Goal: Task Accomplishment & Management: Use online tool/utility

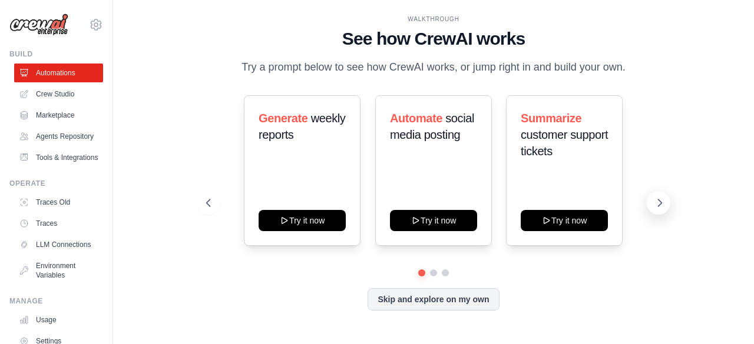
click at [658, 200] on icon at bounding box center [660, 203] width 4 height 7
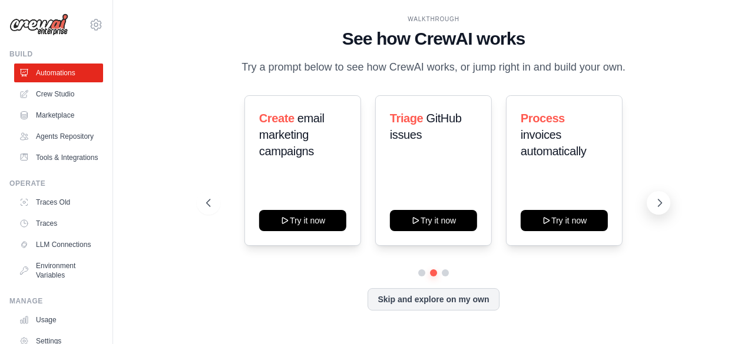
click at [658, 200] on icon at bounding box center [660, 203] width 4 height 7
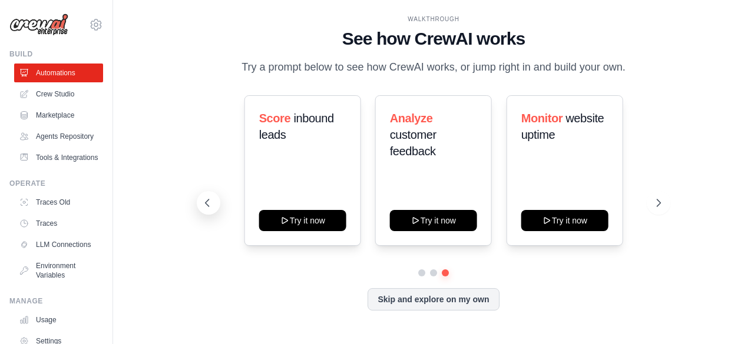
click at [214, 200] on button at bounding box center [209, 203] width 24 height 24
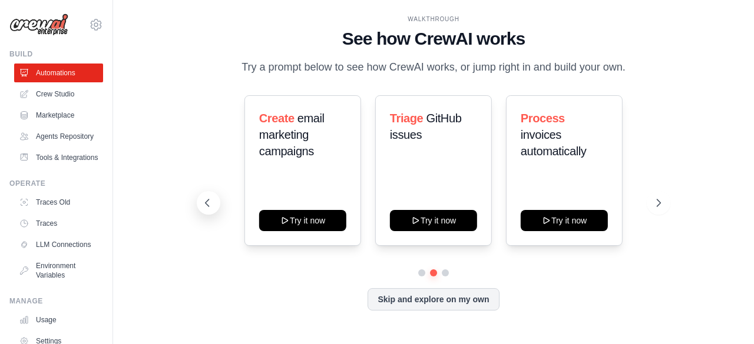
click at [214, 200] on button at bounding box center [209, 203] width 24 height 24
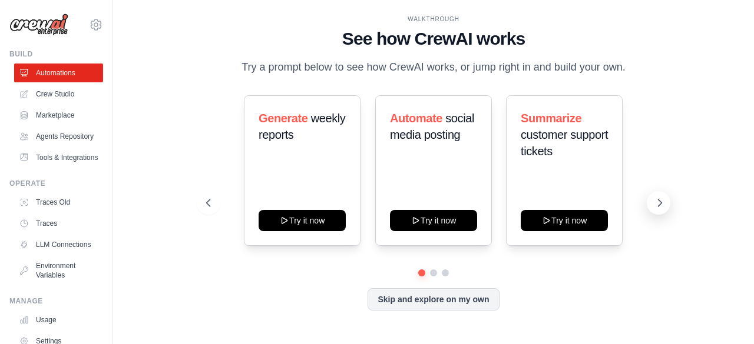
click at [659, 205] on icon at bounding box center [660, 203] width 4 height 7
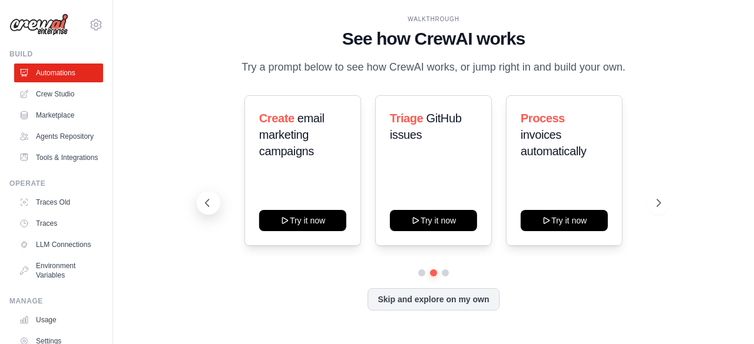
click at [205, 204] on icon at bounding box center [207, 203] width 12 height 12
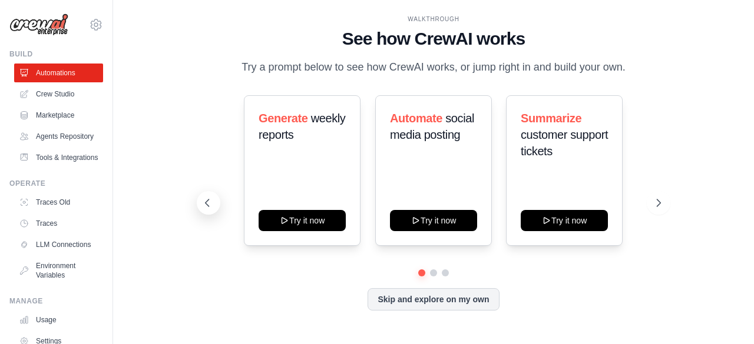
click at [205, 204] on icon at bounding box center [207, 203] width 12 height 12
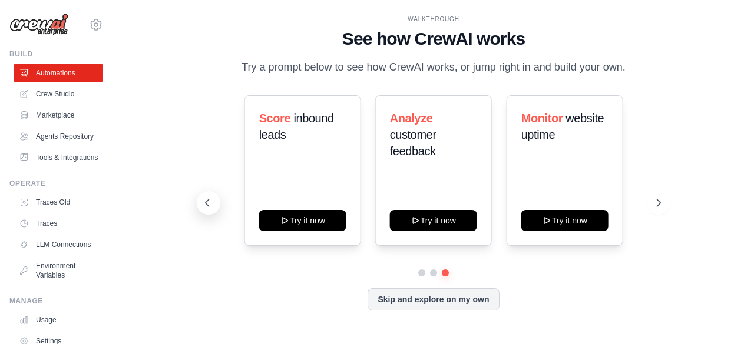
click at [205, 204] on icon at bounding box center [207, 203] width 12 height 12
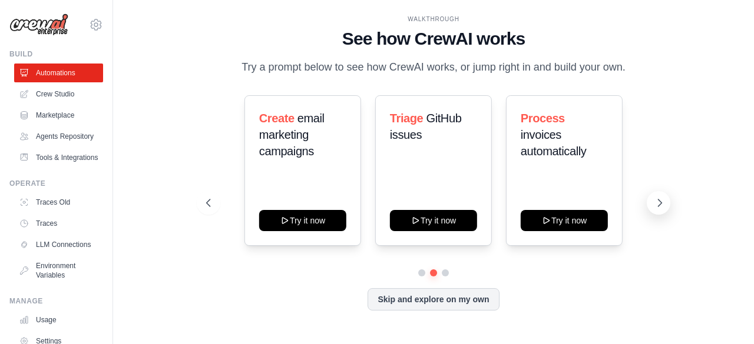
click at [665, 201] on button at bounding box center [658, 203] width 24 height 24
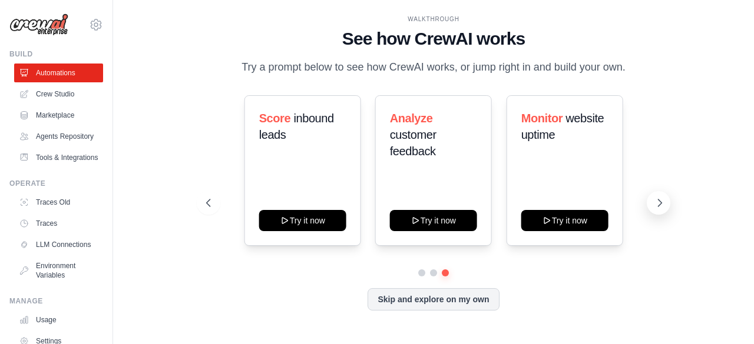
click at [665, 201] on button at bounding box center [658, 203] width 24 height 24
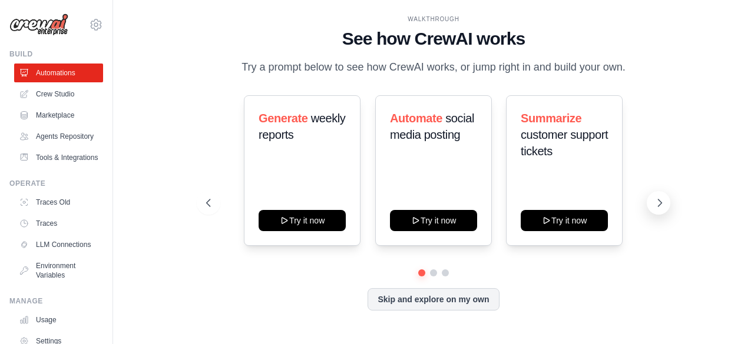
click at [665, 201] on button at bounding box center [658, 203] width 24 height 24
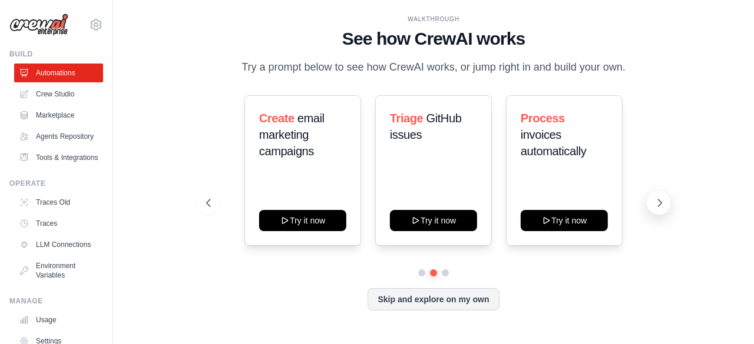
click at [665, 201] on button at bounding box center [658, 203] width 24 height 24
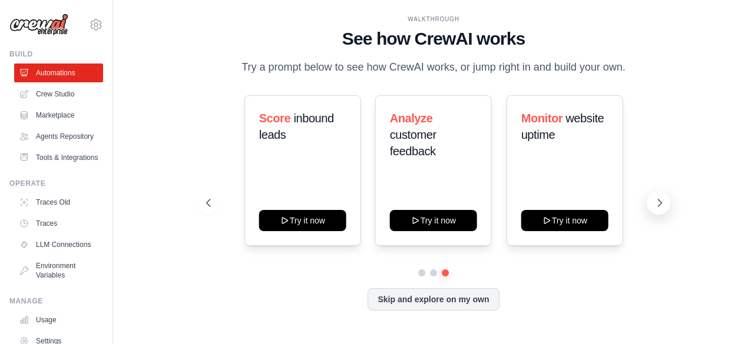
click at [665, 201] on button at bounding box center [658, 203] width 24 height 24
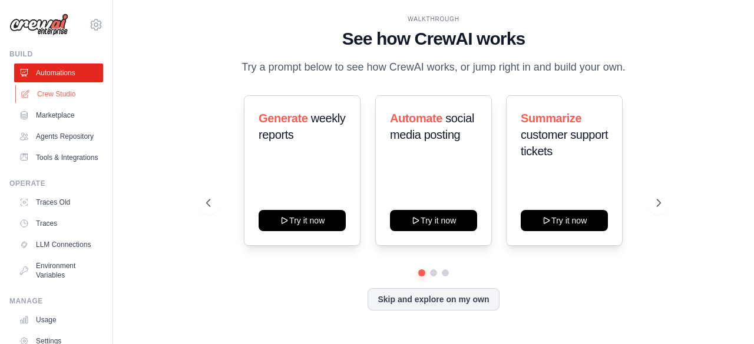
click at [60, 88] on link "Crew Studio" at bounding box center [59, 94] width 89 height 19
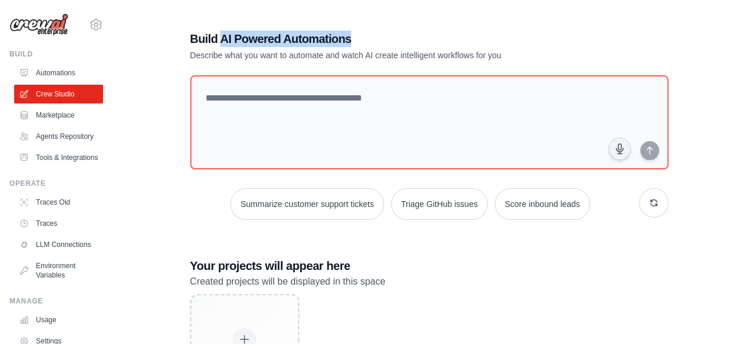
drag, startPoint x: 228, startPoint y: 38, endPoint x: 389, endPoint y: 35, distance: 160.2
click at [389, 35] on h1 "Build AI Powered Automations" at bounding box center [388, 39] width 396 height 16
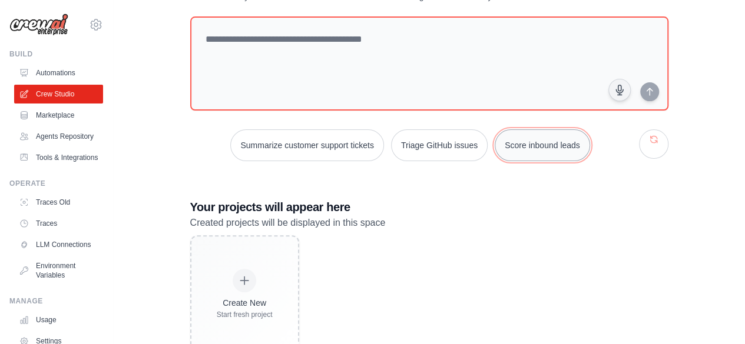
click at [527, 147] on button "Score inbound leads" at bounding box center [542, 146] width 95 height 32
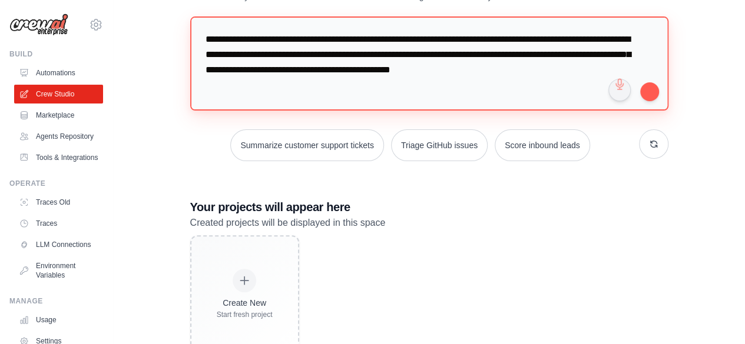
drag, startPoint x: 258, startPoint y: 32, endPoint x: 257, endPoint y: 95, distance: 62.4
click at [253, 94] on textarea "**********" at bounding box center [429, 63] width 478 height 94
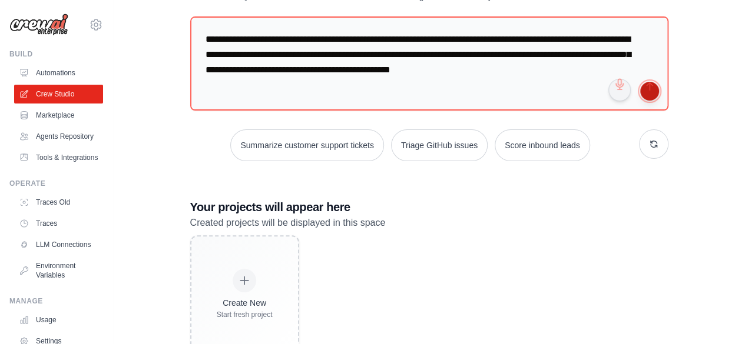
click at [650, 89] on button "submit" at bounding box center [649, 91] width 19 height 19
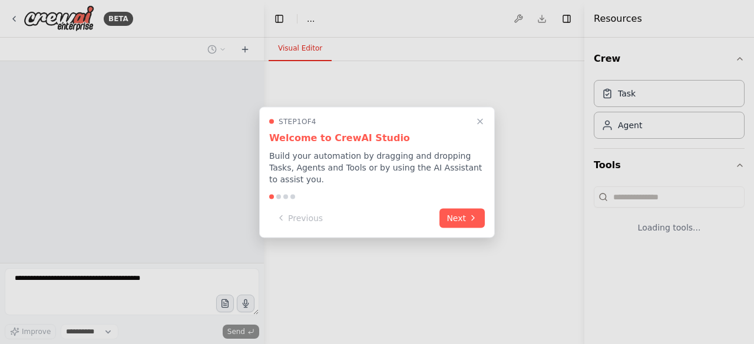
select select "****"
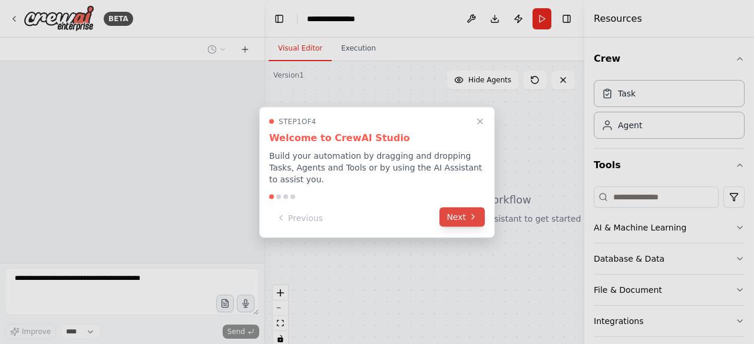
click at [468, 217] on button "Next" at bounding box center [461, 216] width 45 height 19
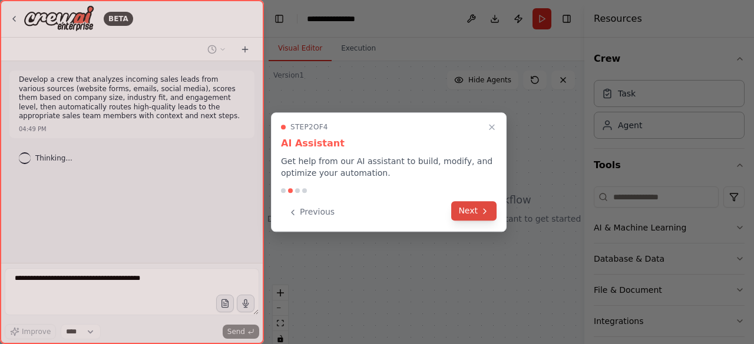
click at [467, 217] on button "Next" at bounding box center [473, 210] width 45 height 19
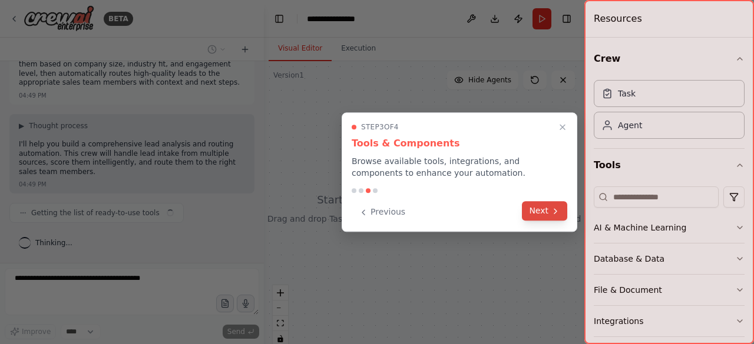
click at [542, 215] on button "Next" at bounding box center [544, 210] width 45 height 19
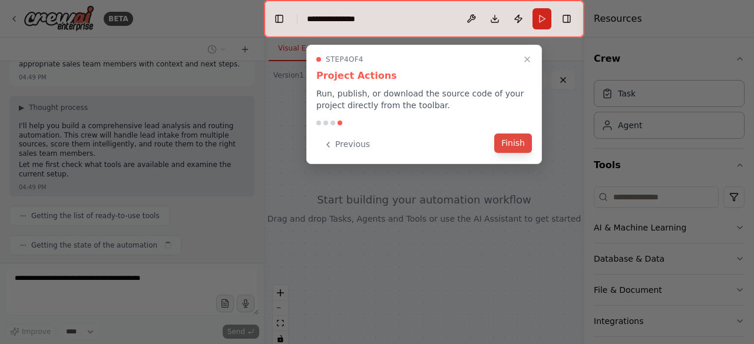
scroll to position [81, 0]
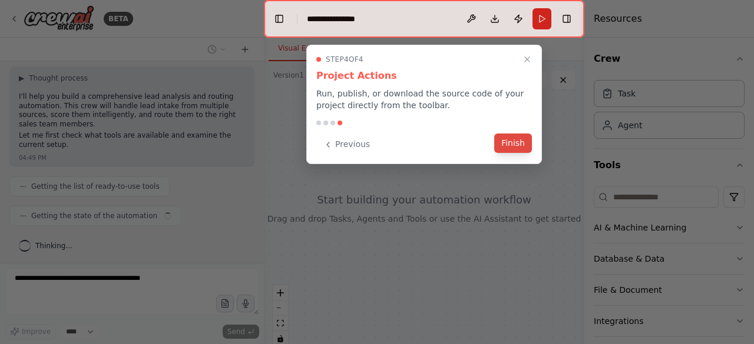
click at [515, 137] on button "Finish" at bounding box center [513, 143] width 38 height 19
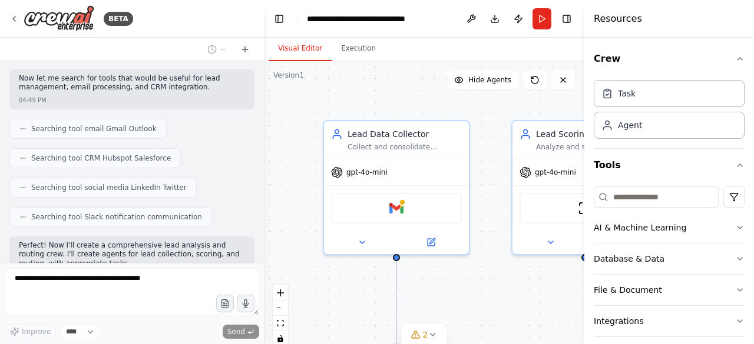
scroll to position [656, 0]
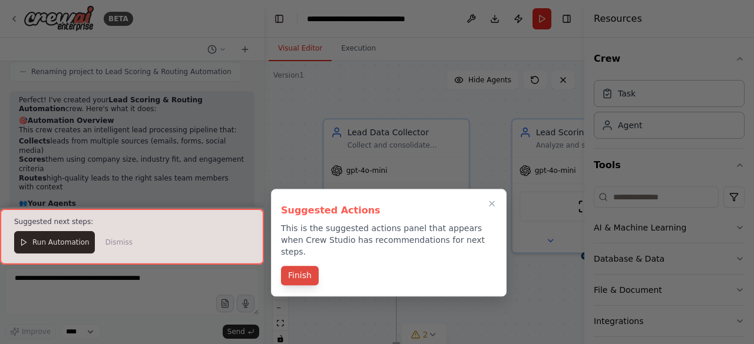
click at [288, 266] on button "Finish" at bounding box center [300, 275] width 38 height 19
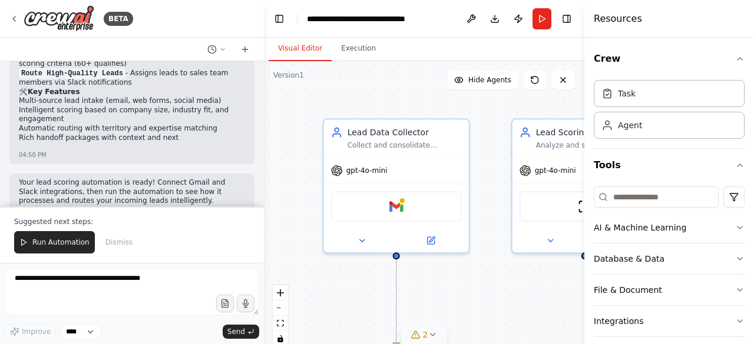
click at [435, 334] on icon at bounding box center [431, 334] width 9 height 9
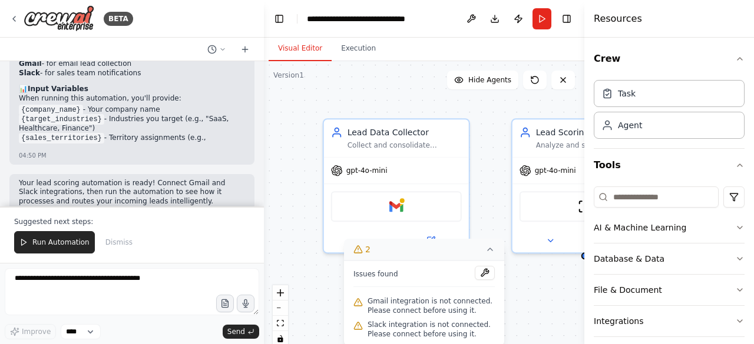
scroll to position [1193, 0]
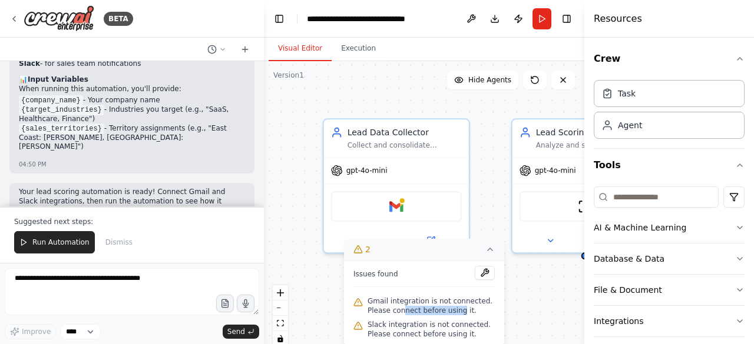
drag, startPoint x: 407, startPoint y: 307, endPoint x: 455, endPoint y: 316, distance: 48.5
click at [455, 316] on div "Gmail integration is not connected. Please connect before using it." at bounding box center [423, 306] width 141 height 24
click at [400, 203] on img at bounding box center [396, 204] width 14 height 14
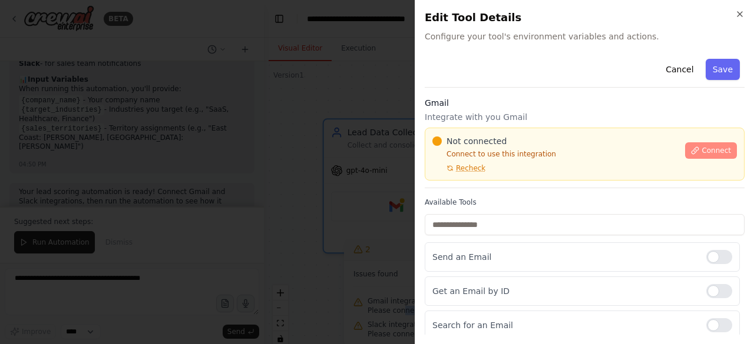
click at [711, 144] on button "Connect" at bounding box center [711, 150] width 52 height 16
click at [712, 151] on span "Connect" at bounding box center [715, 150] width 29 height 9
click at [679, 72] on button "Cancel" at bounding box center [679, 69] width 42 height 21
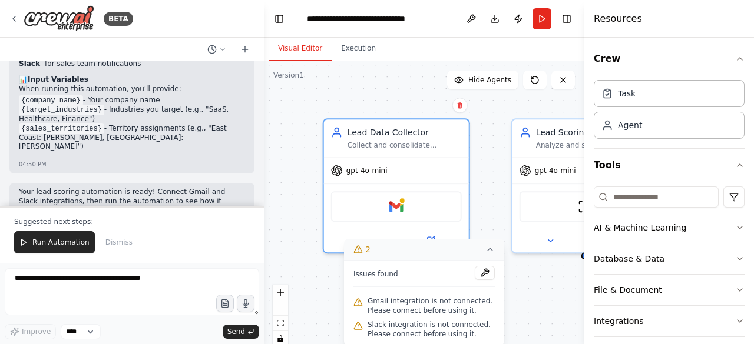
click at [228, 13] on div "BETA" at bounding box center [132, 19] width 264 height 38
click at [351, 45] on button "Execution" at bounding box center [358, 49] width 54 height 25
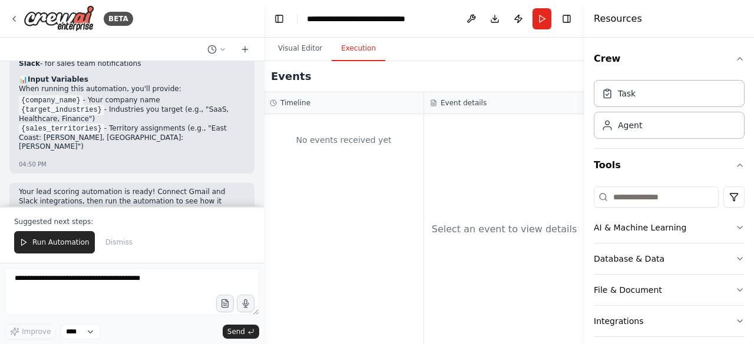
click at [736, 59] on div "Crew Task Agent Tools AI & Machine Learning Database & Data File & Document Int…" at bounding box center [669, 191] width 170 height 307
click at [290, 44] on button "Visual Editor" at bounding box center [299, 49] width 63 height 25
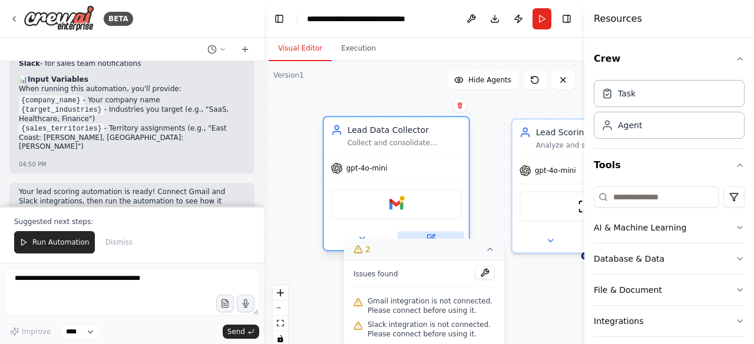
click at [436, 234] on button at bounding box center [430, 238] width 67 height 14
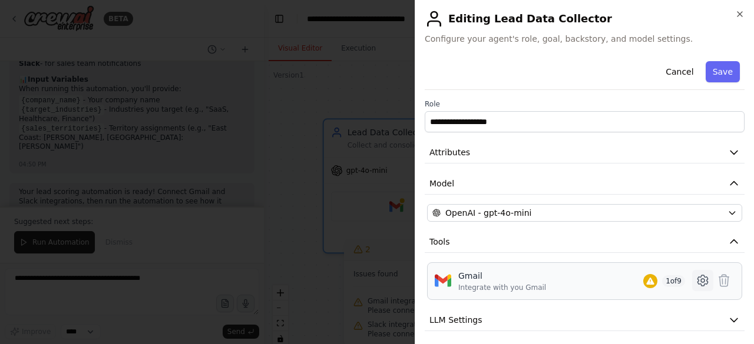
click at [695, 280] on icon at bounding box center [702, 281] width 14 height 14
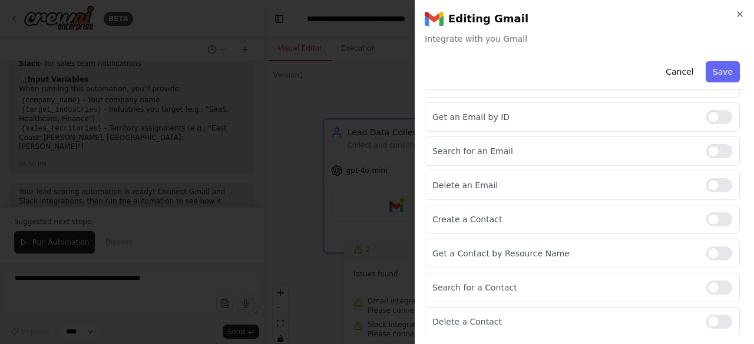
scroll to position [208, 0]
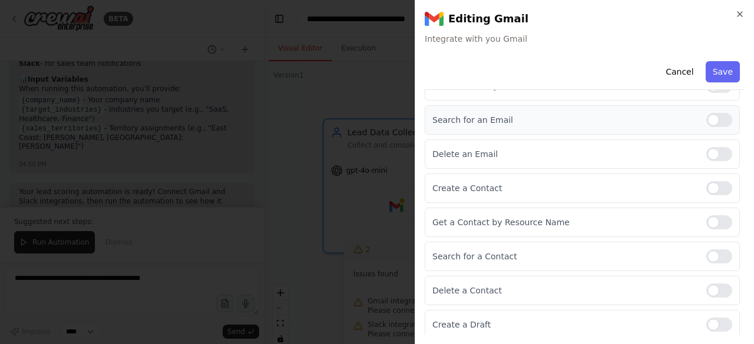
click at [706, 118] on div at bounding box center [719, 120] width 26 height 14
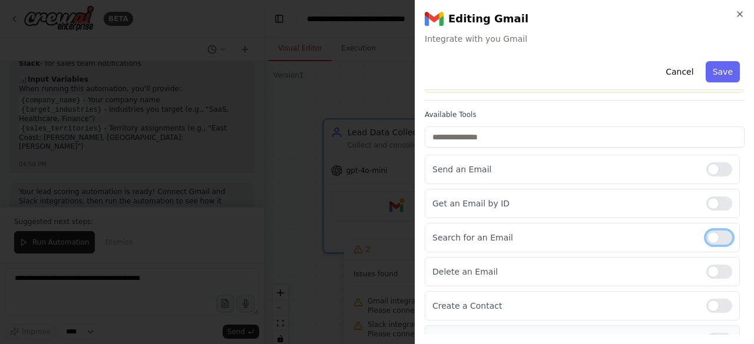
scroll to position [0, 0]
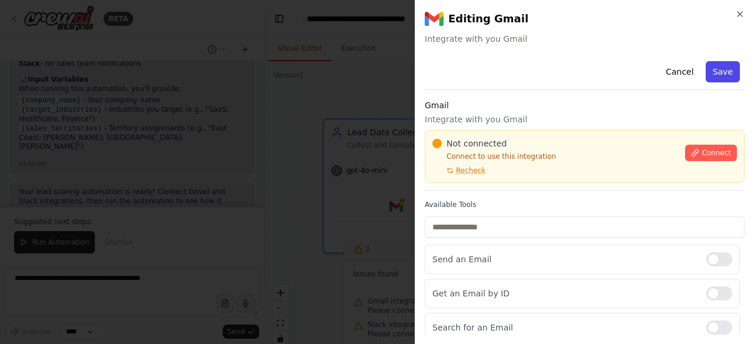
click at [724, 78] on button "Save" at bounding box center [722, 71] width 34 height 21
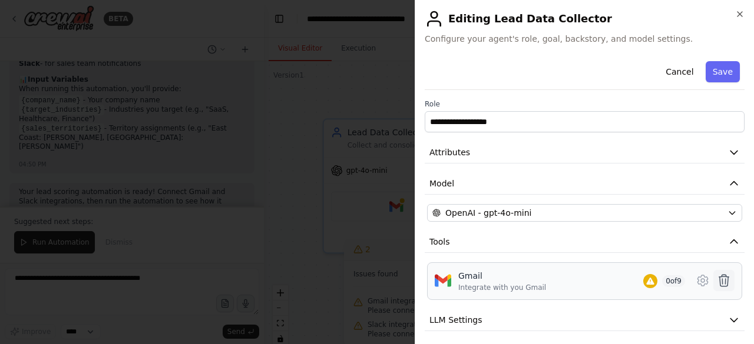
click at [717, 280] on icon at bounding box center [724, 281] width 14 height 14
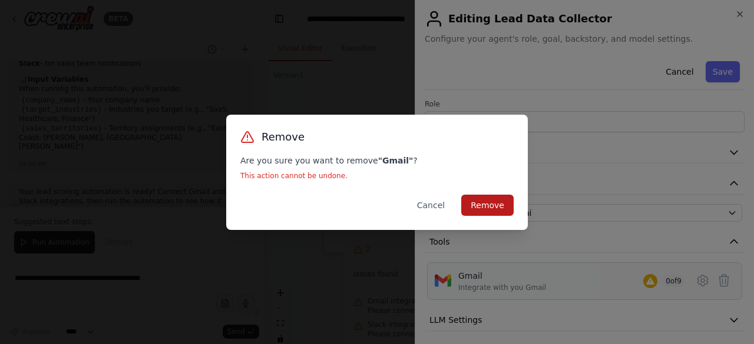
click at [480, 204] on button "Remove" at bounding box center [487, 205] width 52 height 21
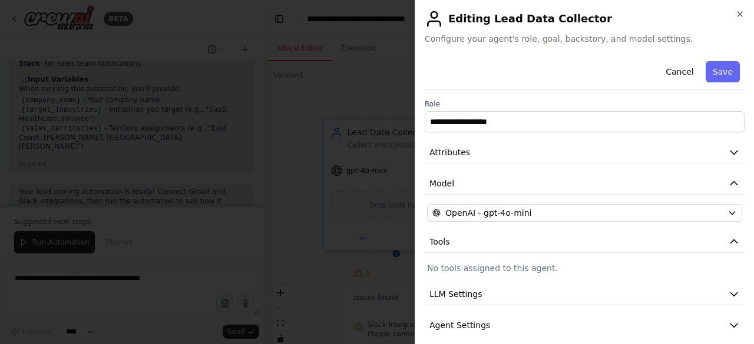
scroll to position [40, 0]
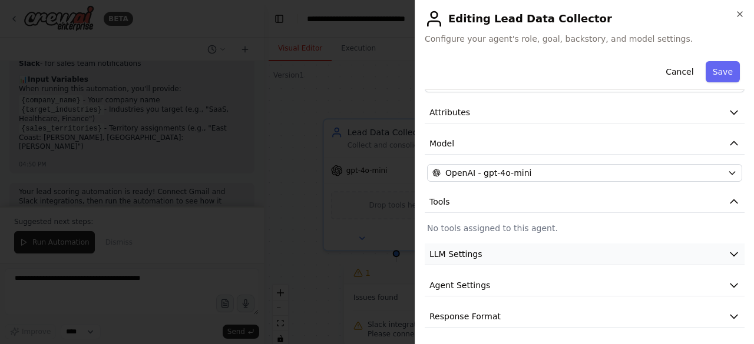
click at [714, 256] on button "LLM Settings" at bounding box center [584, 255] width 320 height 22
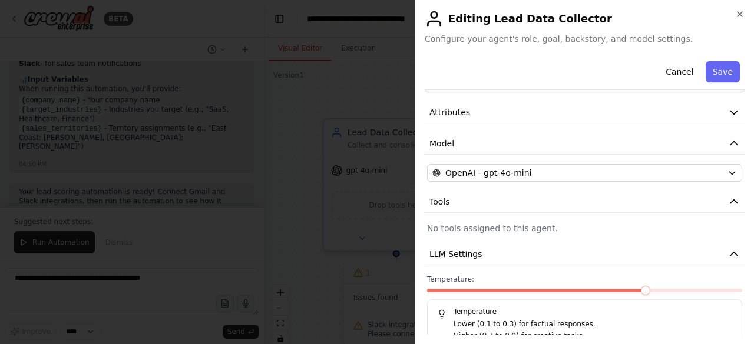
scroll to position [124, 0]
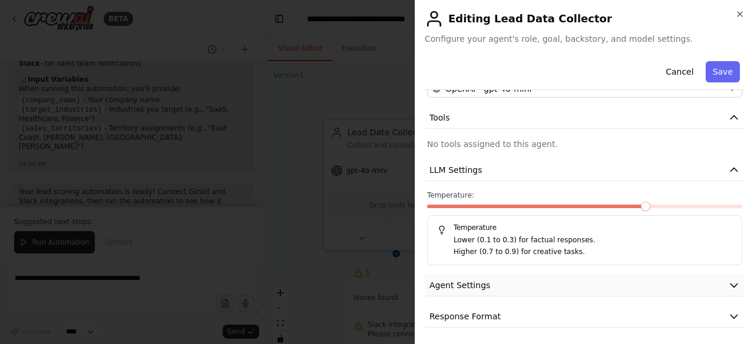
click at [595, 283] on button "Agent Settings" at bounding box center [584, 286] width 320 height 22
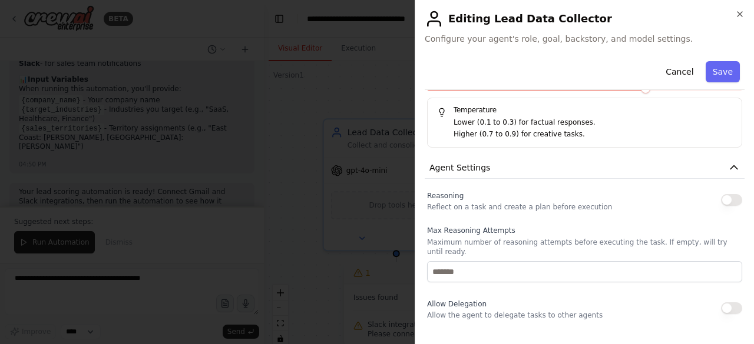
scroll to position [301, 0]
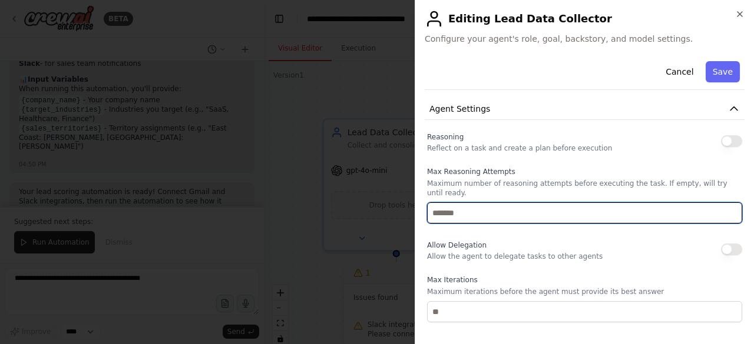
click at [582, 203] on input "number" at bounding box center [584, 213] width 315 height 21
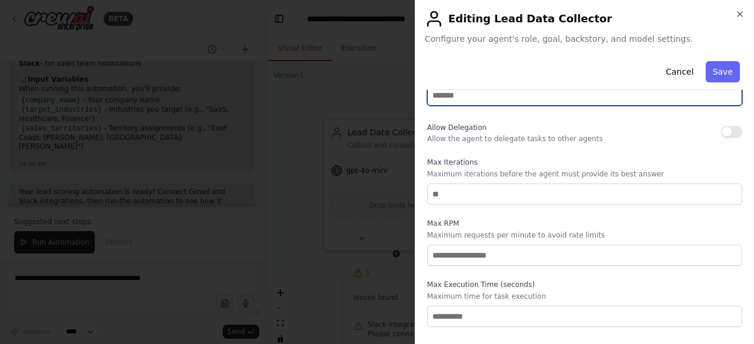
scroll to position [440, 0]
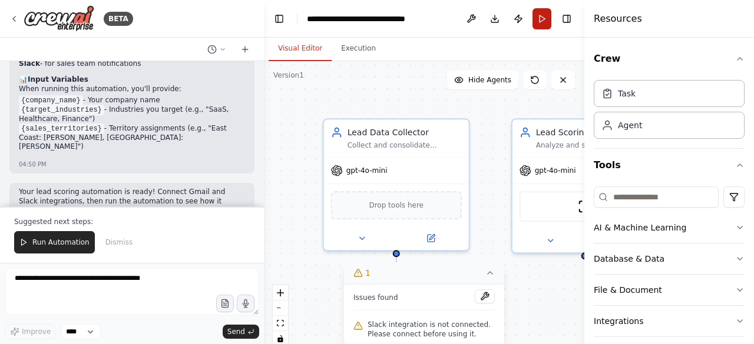
click at [542, 18] on button "Run" at bounding box center [541, 18] width 19 height 21
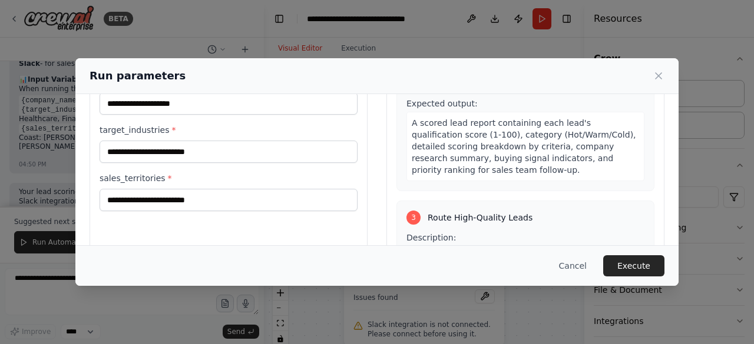
scroll to position [542, 0]
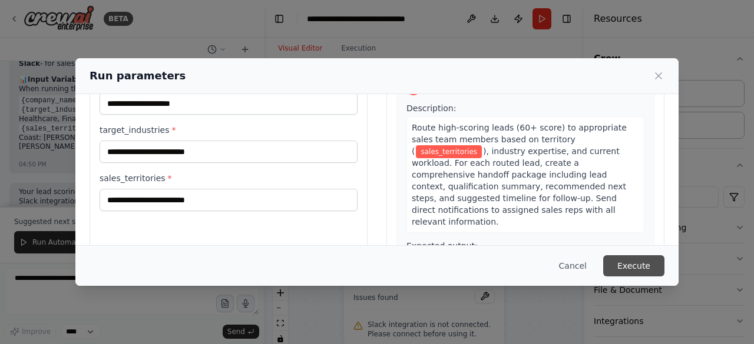
click at [645, 264] on button "Execute" at bounding box center [633, 266] width 61 height 21
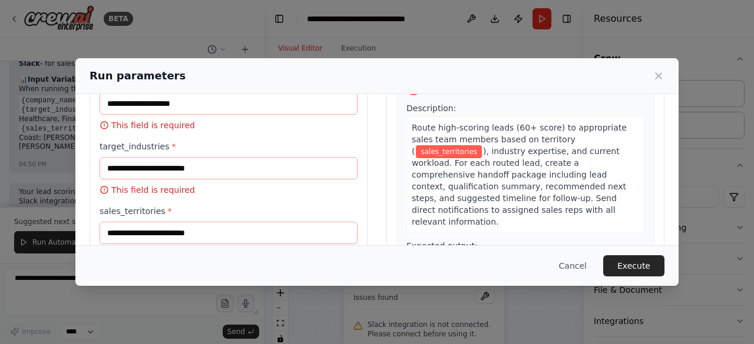
scroll to position [0, 0]
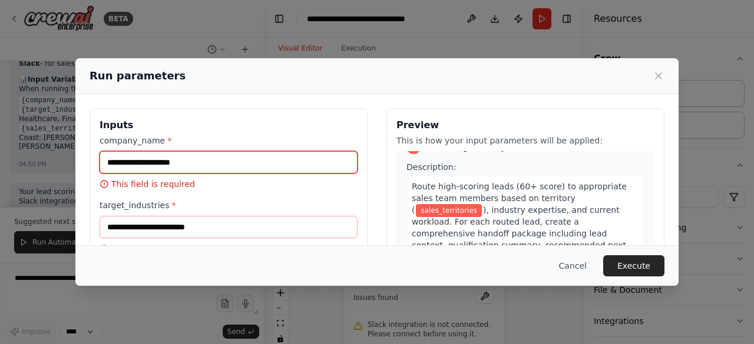
click at [164, 163] on input "company_name *" at bounding box center [228, 162] width 258 height 22
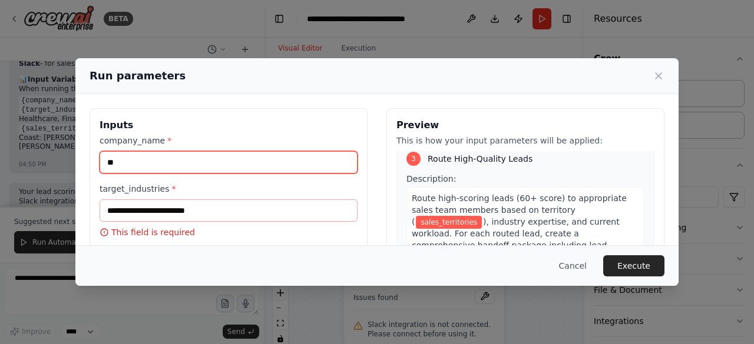
type input "*"
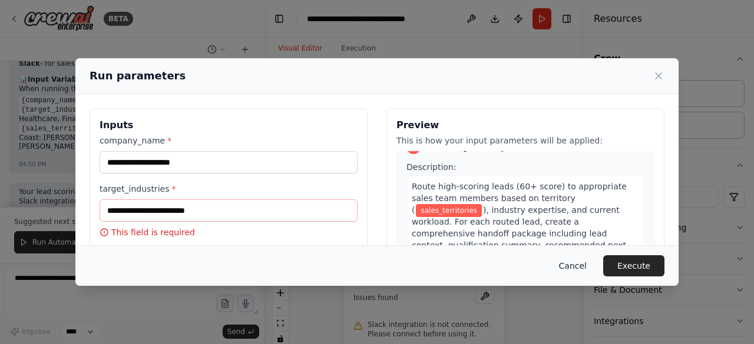
click at [579, 270] on button "Cancel" at bounding box center [572, 266] width 47 height 21
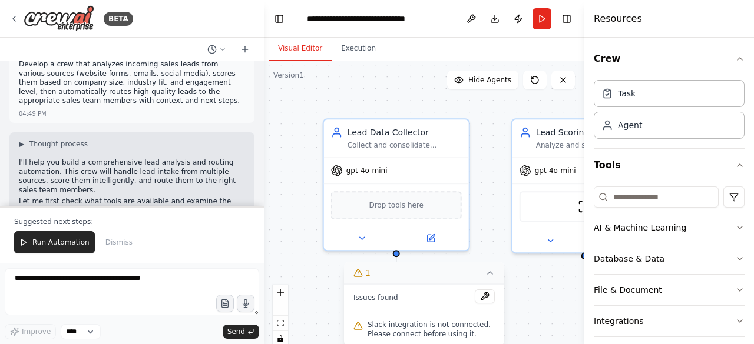
scroll to position [0, 0]
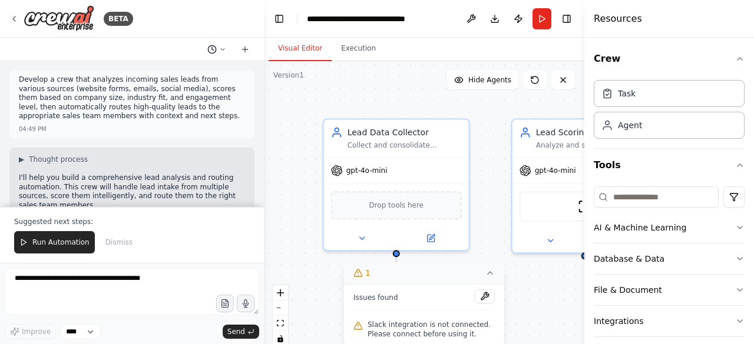
click at [224, 47] on icon at bounding box center [222, 49] width 7 height 7
click at [181, 76] on span "Develop a crew that analyzes incoming sales leads from various sources (website…" at bounding box center [166, 73] width 77 height 9
click at [210, 45] on circle at bounding box center [212, 49] width 8 height 8
click at [181, 71] on span "Develop a crew that analyzes incoming sales leads from various sources (website…" at bounding box center [166, 73] width 77 height 9
click at [14, 15] on icon at bounding box center [13, 18] width 9 height 9
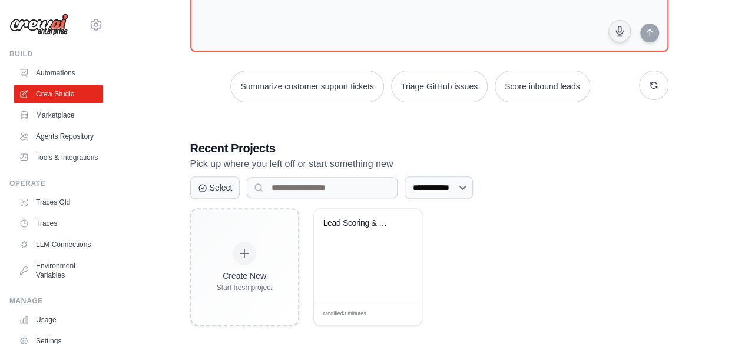
scroll to position [129, 0]
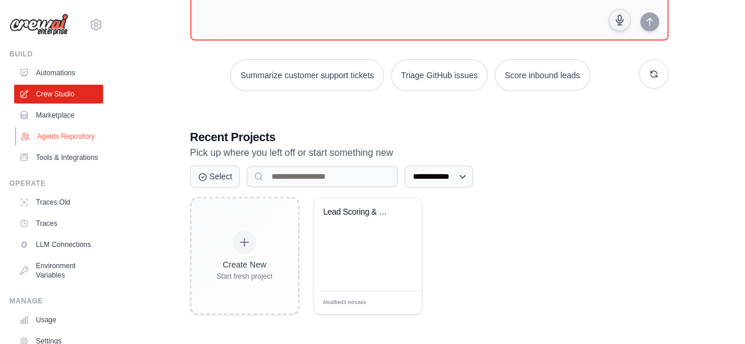
click at [45, 144] on link "Agents Repository" at bounding box center [59, 136] width 89 height 19
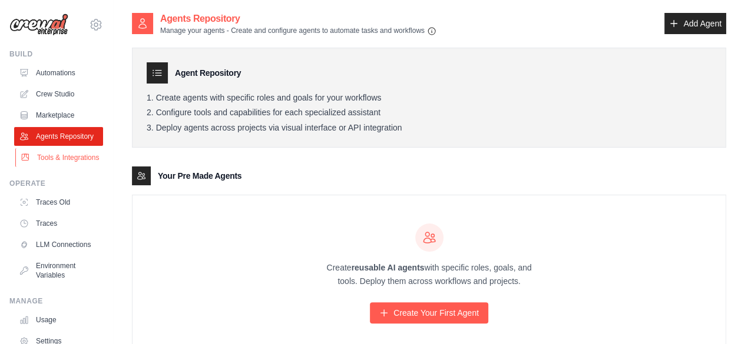
click at [57, 167] on link "Tools & Integrations" at bounding box center [59, 157] width 89 height 19
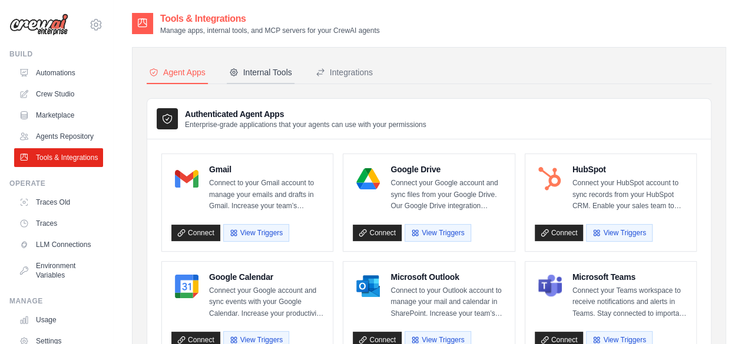
click at [257, 70] on div "Internal Tools" at bounding box center [260, 73] width 63 height 12
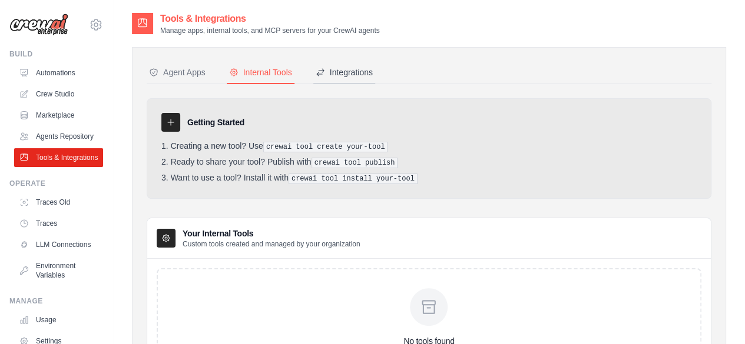
click at [356, 72] on div "Integrations" at bounding box center [344, 73] width 57 height 12
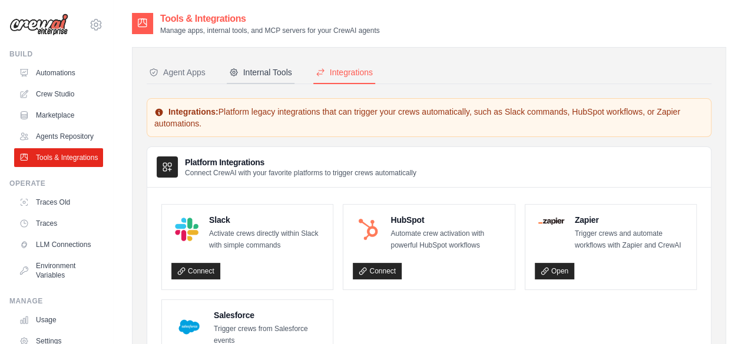
click at [263, 71] on div "Internal Tools" at bounding box center [260, 73] width 63 height 12
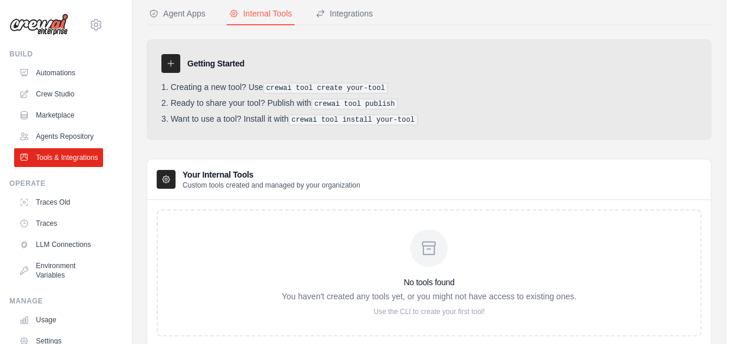
scroll to position [103, 0]
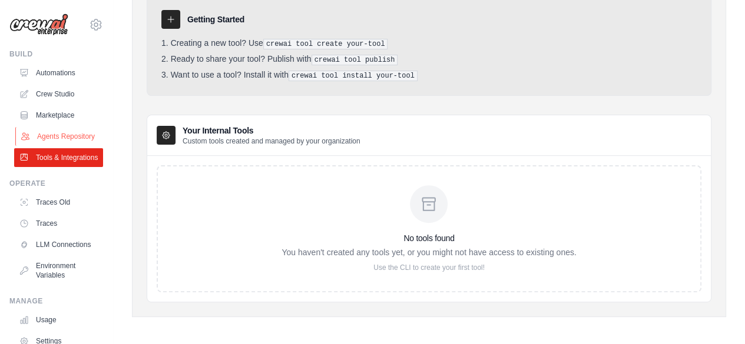
click at [39, 137] on link "Agents Repository" at bounding box center [59, 136] width 89 height 19
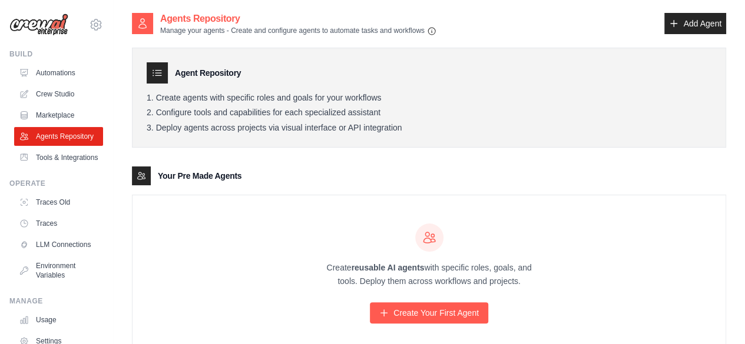
scroll to position [38, 0]
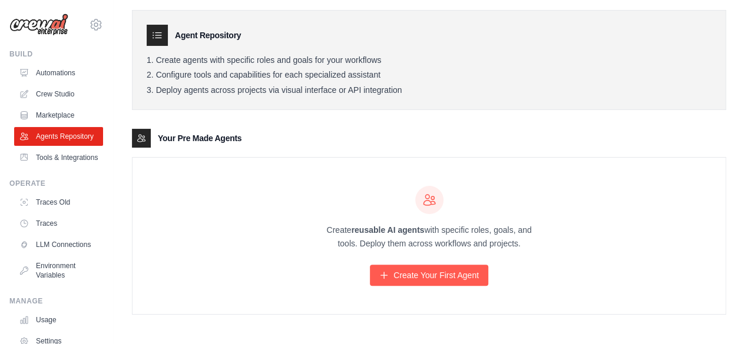
drag, startPoint x: 342, startPoint y: 230, endPoint x: 557, endPoint y: 233, distance: 214.9
click at [557, 233] on div "Create reusable AI agents with specific roles, goals, and tools. Deploy them ac…" at bounding box center [428, 236] width 593 height 157
drag, startPoint x: 520, startPoint y: 244, endPoint x: 320, endPoint y: 227, distance: 200.4
click at [320, 227] on p "Create reusable AI agents with specific roles, goals, and tools. Deploy them ac…" at bounding box center [429, 237] width 226 height 27
click at [334, 233] on p "Create reusable AI agents with specific roles, goals, and tools. Deploy them ac…" at bounding box center [429, 237] width 226 height 27
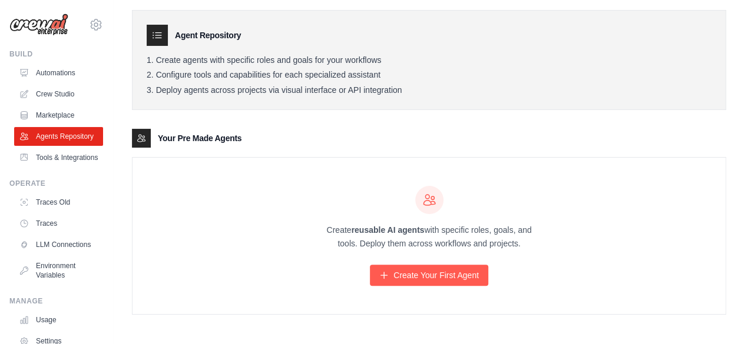
drag, startPoint x: 325, startPoint y: 231, endPoint x: 521, endPoint y: 247, distance: 196.7
click at [521, 247] on p "Create reusable AI agents with specific roles, goals, and tools. Deploy them ac…" at bounding box center [429, 237] width 226 height 27
click at [520, 243] on p "Create reusable AI agents with specific roles, goals, and tools. Deploy them ac…" at bounding box center [429, 237] width 226 height 27
drag, startPoint x: 529, startPoint y: 243, endPoint x: 316, endPoint y: 230, distance: 214.1
click at [316, 230] on p "Create reusable AI agents with specific roles, goals, and tools. Deploy them ac…" at bounding box center [429, 237] width 226 height 27
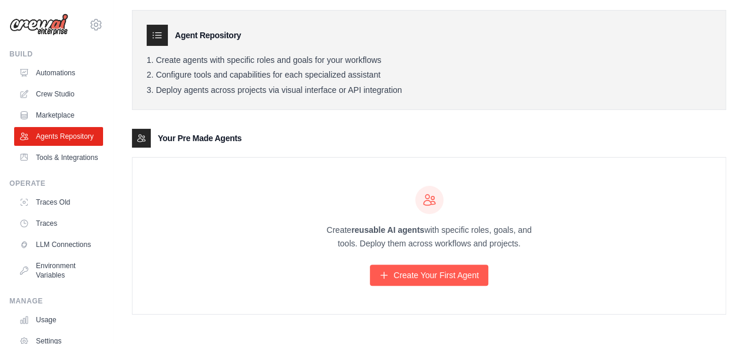
click at [341, 233] on p "Create reusable AI agents with specific roles, goals, and tools. Deploy them ac…" at bounding box center [429, 237] width 226 height 27
drag, startPoint x: 324, startPoint y: 230, endPoint x: 525, endPoint y: 242, distance: 201.7
click at [525, 242] on p "Create reusable AI agents with specific roles, goals, and tools. Deploy them ac…" at bounding box center [429, 237] width 226 height 27
click at [498, 227] on p "Create reusable AI agents with specific roles, goals, and tools. Deploy them ac…" at bounding box center [429, 237] width 226 height 27
click at [326, 227] on p "Create reusable AI agents with specific roles, goals, and tools. Deploy them ac…" at bounding box center [429, 237] width 226 height 27
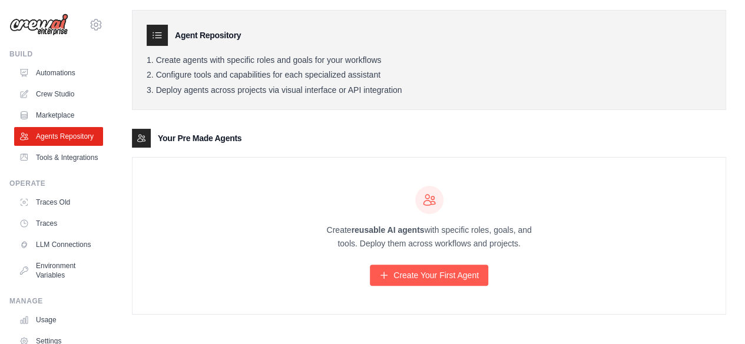
click at [324, 227] on p "Create reusable AI agents with specific roles, goals, and tools. Deploy them ac…" at bounding box center [429, 237] width 226 height 27
drag, startPoint x: 325, startPoint y: 227, endPoint x: 344, endPoint y: 233, distance: 20.3
click at [334, 230] on p "Create reusable AI agents with specific roles, goals, and tools. Deploy them ac…" at bounding box center [429, 237] width 226 height 27
drag, startPoint x: 373, startPoint y: 236, endPoint x: 483, endPoint y: 234, distance: 110.1
click at [483, 234] on p "Create reusable AI agents with specific roles, goals, and tools. Deploy them ac…" at bounding box center [429, 237] width 226 height 27
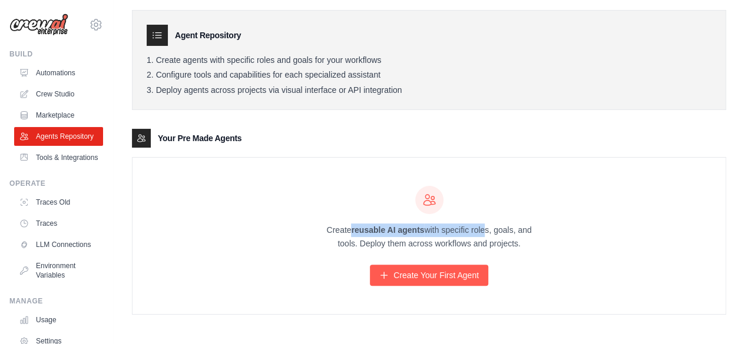
drag, startPoint x: 524, startPoint y: 242, endPoint x: 282, endPoint y: 222, distance: 242.8
click at [282, 222] on div "Create reusable AI agents with specific roles, goals, and tools. Deploy them ac…" at bounding box center [428, 236] width 593 height 157
click at [533, 235] on p "Create reusable AI agents with specific roles, goals, and tools. Deploy them ac…" at bounding box center [429, 237] width 226 height 27
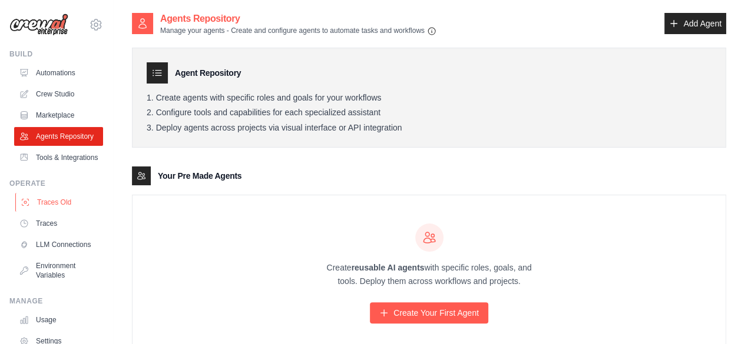
scroll to position [59, 0]
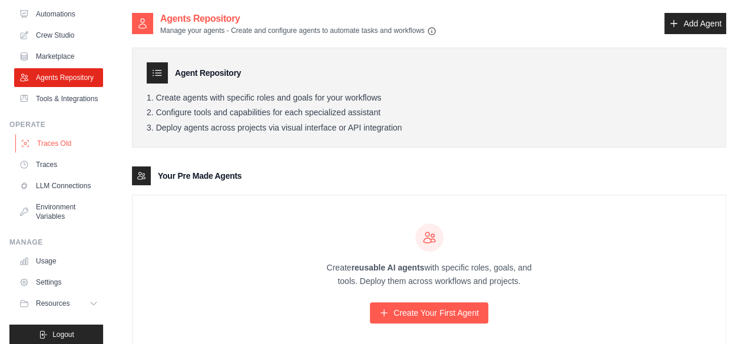
click at [61, 153] on link "Traces Old" at bounding box center [59, 143] width 89 height 19
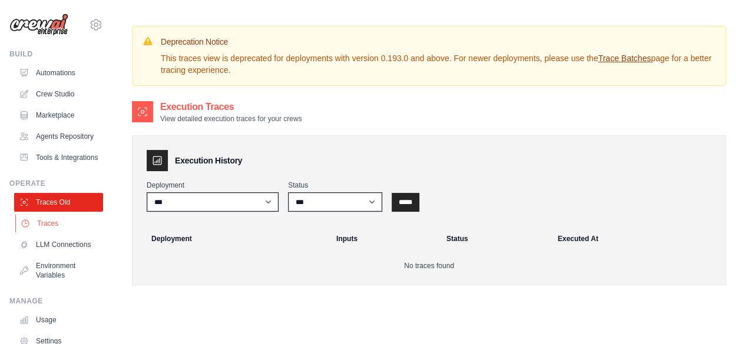
click at [59, 233] on link "Traces" at bounding box center [59, 223] width 89 height 19
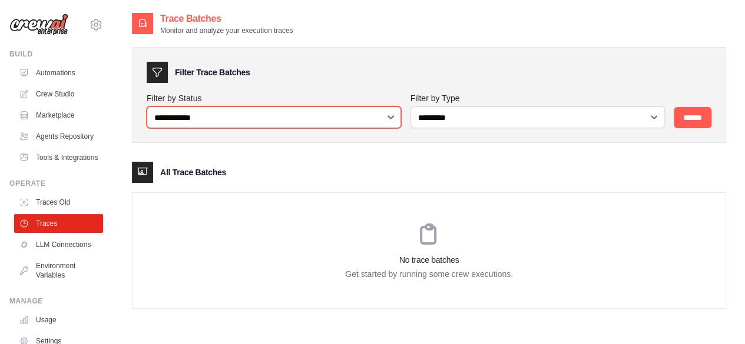
click at [391, 115] on select "**********" at bounding box center [274, 118] width 254 height 22
click at [392, 115] on select "**********" at bounding box center [274, 118] width 254 height 22
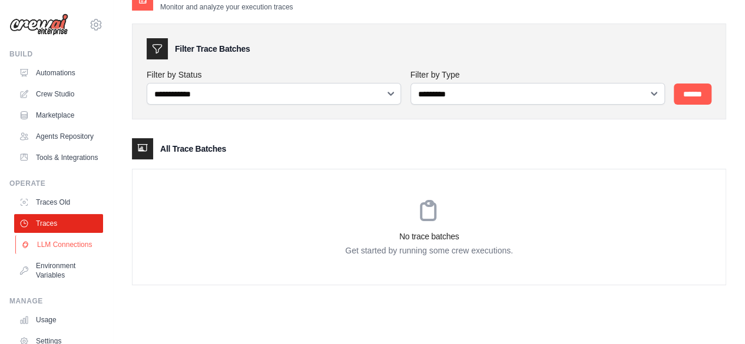
click at [50, 254] on link "LLM Connections" at bounding box center [59, 244] width 89 height 19
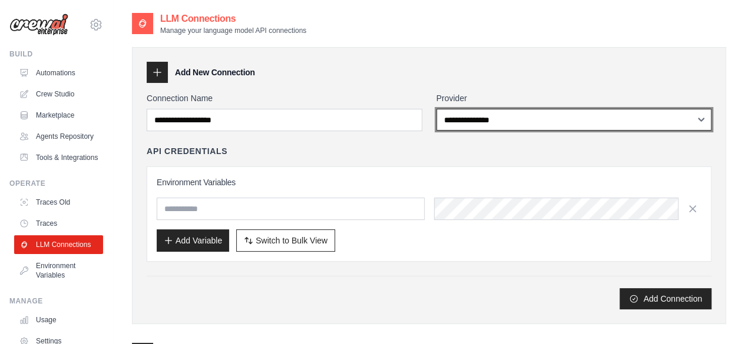
click at [538, 118] on select "**********" at bounding box center [574, 120] width 276 height 22
select select "******"
click at [436, 109] on select "**********" at bounding box center [574, 120] width 276 height 22
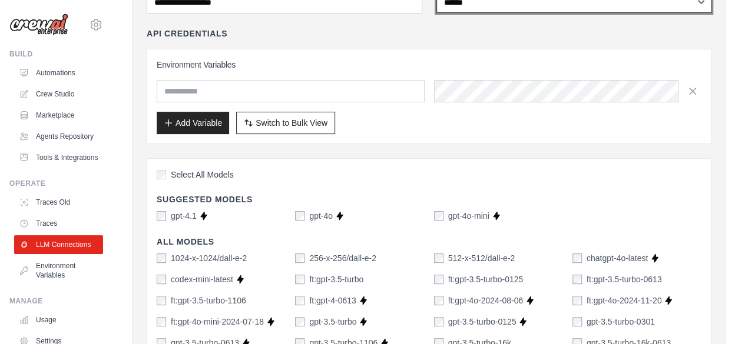
scroll to position [177, 0]
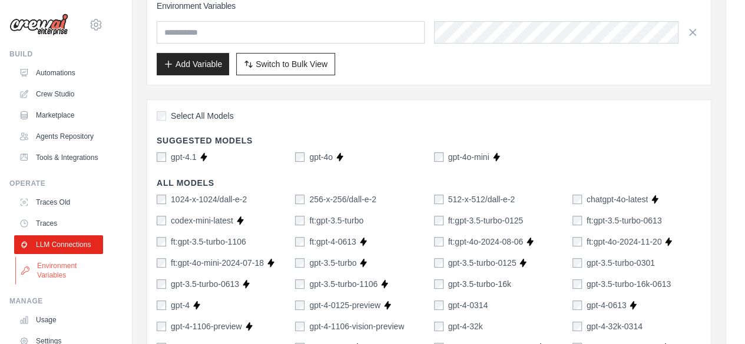
click at [52, 285] on link "Environment Variables" at bounding box center [59, 271] width 89 height 28
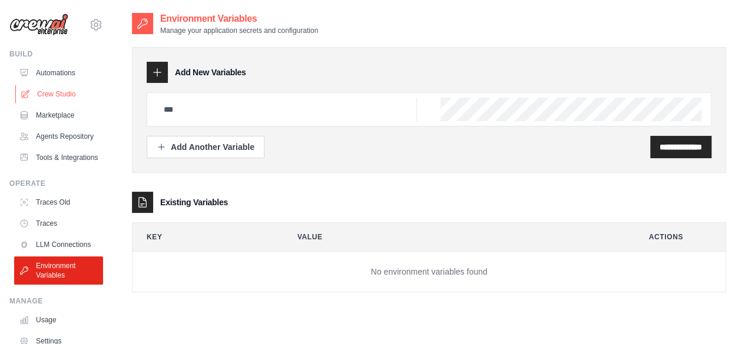
click at [61, 92] on link "Crew Studio" at bounding box center [59, 94] width 89 height 19
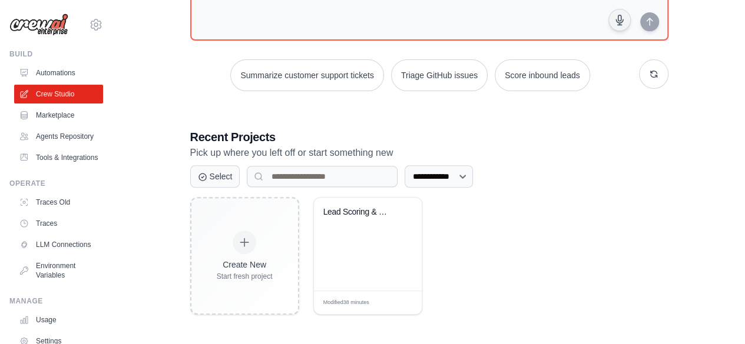
scroll to position [70, 0]
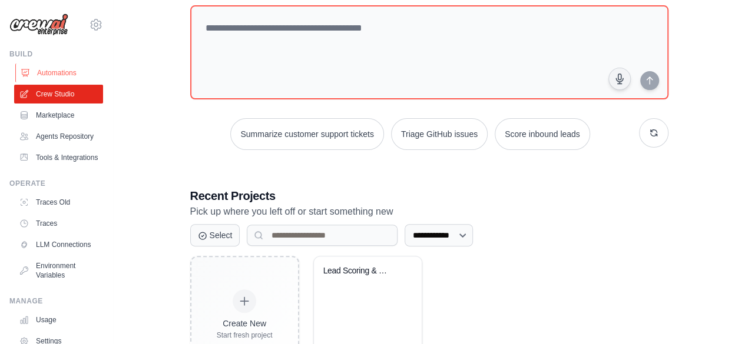
click at [49, 69] on link "Automations" at bounding box center [59, 73] width 89 height 19
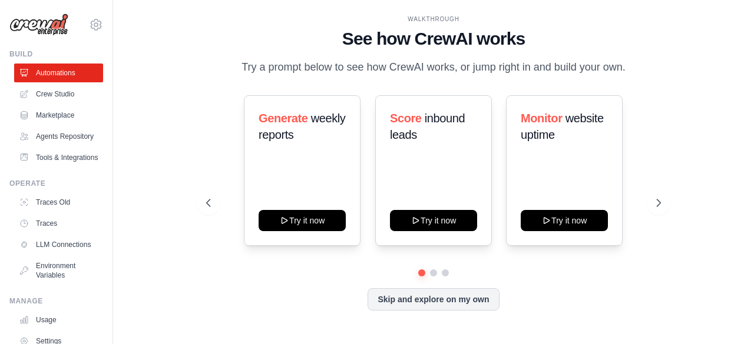
drag, startPoint x: 367, startPoint y: 35, endPoint x: 649, endPoint y: 59, distance: 282.5
click at [649, 59] on div "WALKTHROUGH See how [PERSON_NAME] works Try a prompt below to see how [PERSON_N…" at bounding box center [433, 45] width 454 height 61
click at [661, 200] on icon at bounding box center [660, 203] width 12 height 12
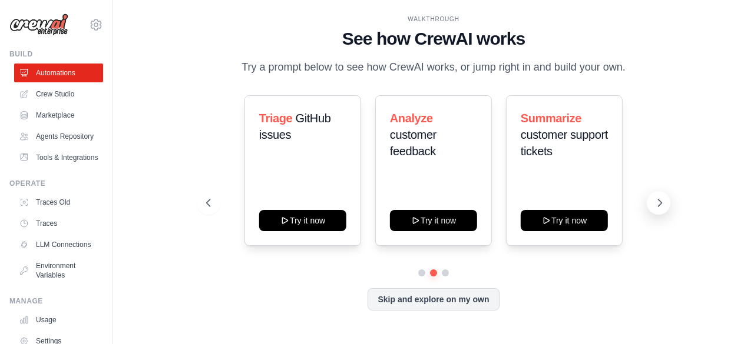
click at [656, 200] on icon at bounding box center [660, 203] width 12 height 12
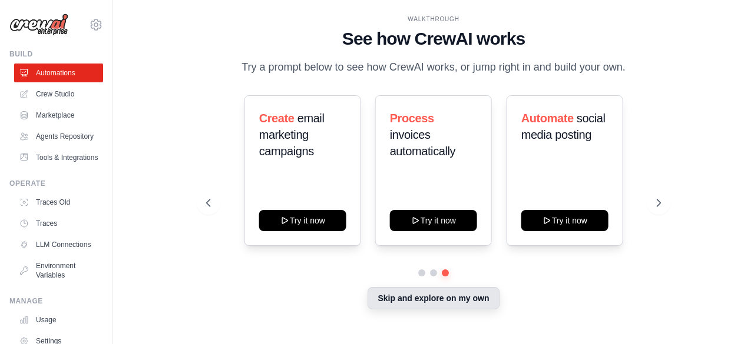
click at [417, 298] on button "Skip and explore on my own" at bounding box center [432, 298] width 131 height 22
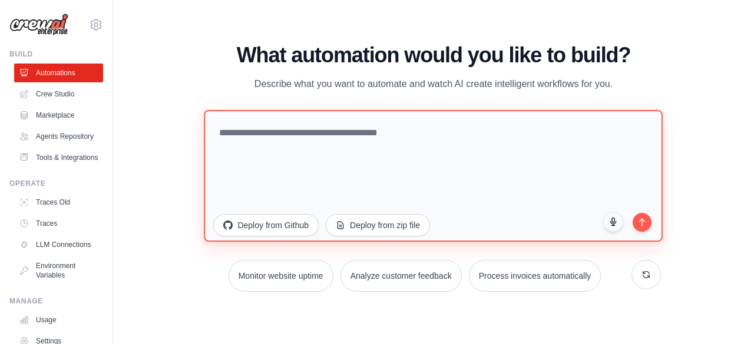
drag, startPoint x: 285, startPoint y: 132, endPoint x: 367, endPoint y: 129, distance: 82.5
click at [367, 129] on textarea at bounding box center [433, 176] width 459 height 132
